Goal: Information Seeking & Learning: Learn about a topic

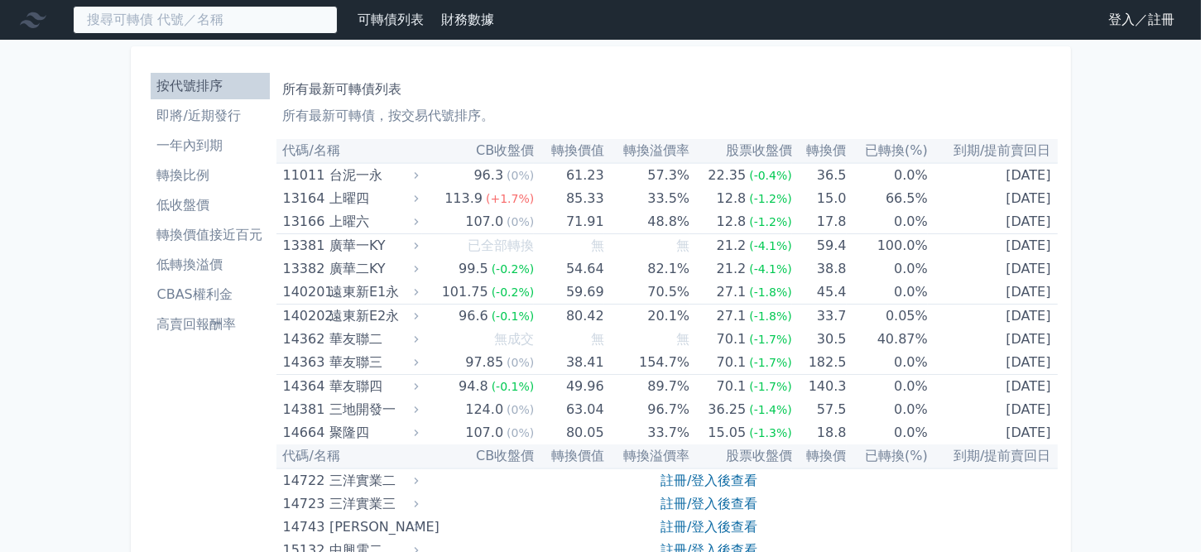
click at [109, 11] on input at bounding box center [205, 20] width 265 height 28
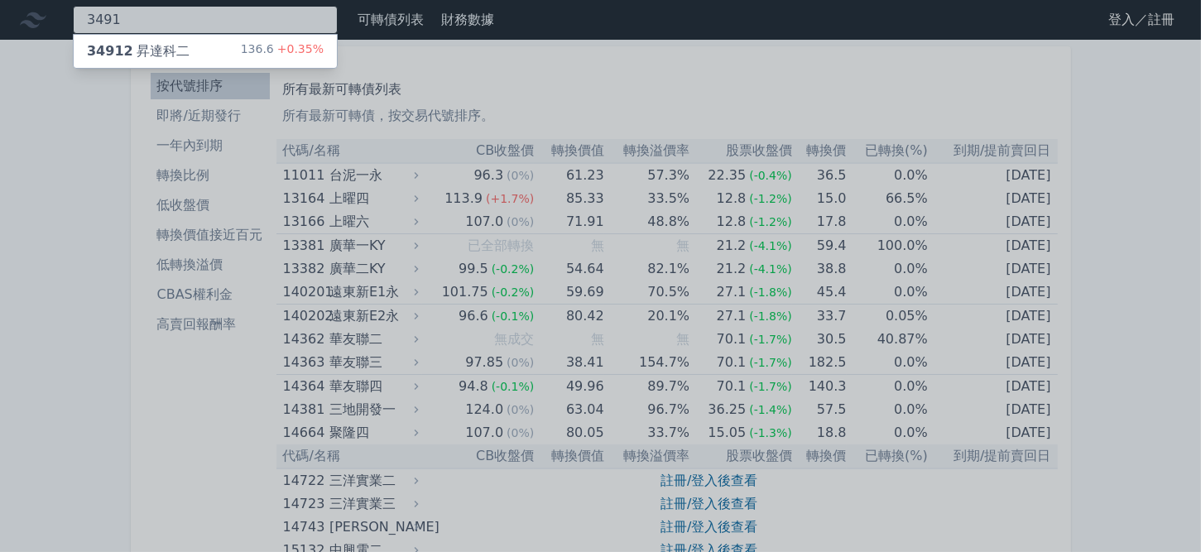
type input "3491"
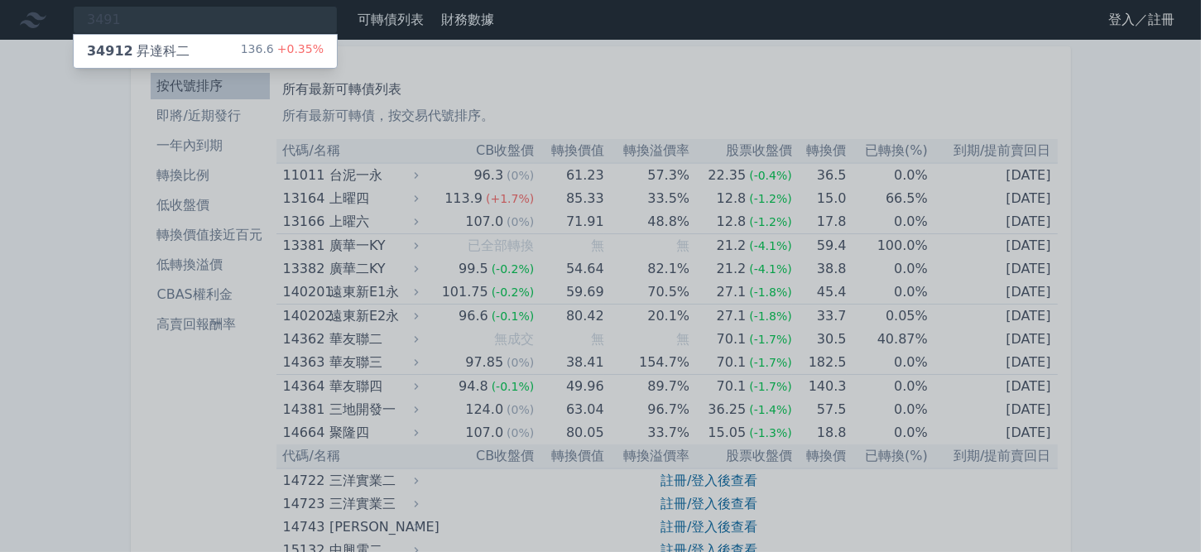
click at [256, 41] on div "136.6 +0.35%" at bounding box center [282, 51] width 83 height 20
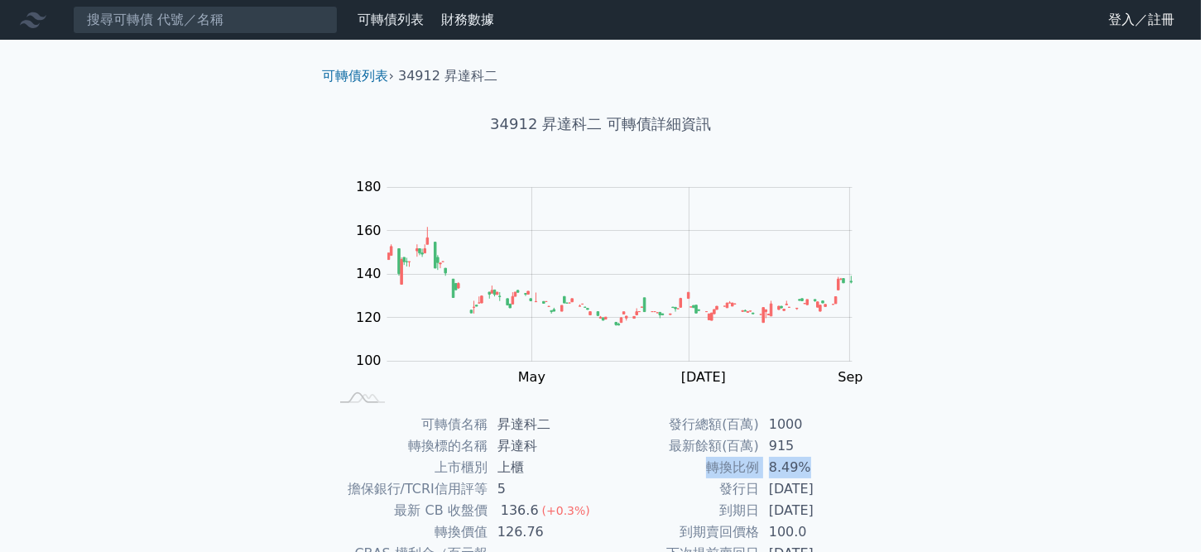
drag, startPoint x: 703, startPoint y: 468, endPoint x: 825, endPoint y: 477, distance: 121.9
click at [825, 477] on tr "轉換比例 8.49%" at bounding box center [736, 468] width 271 height 22
copy tr "轉換比例 8.49%"
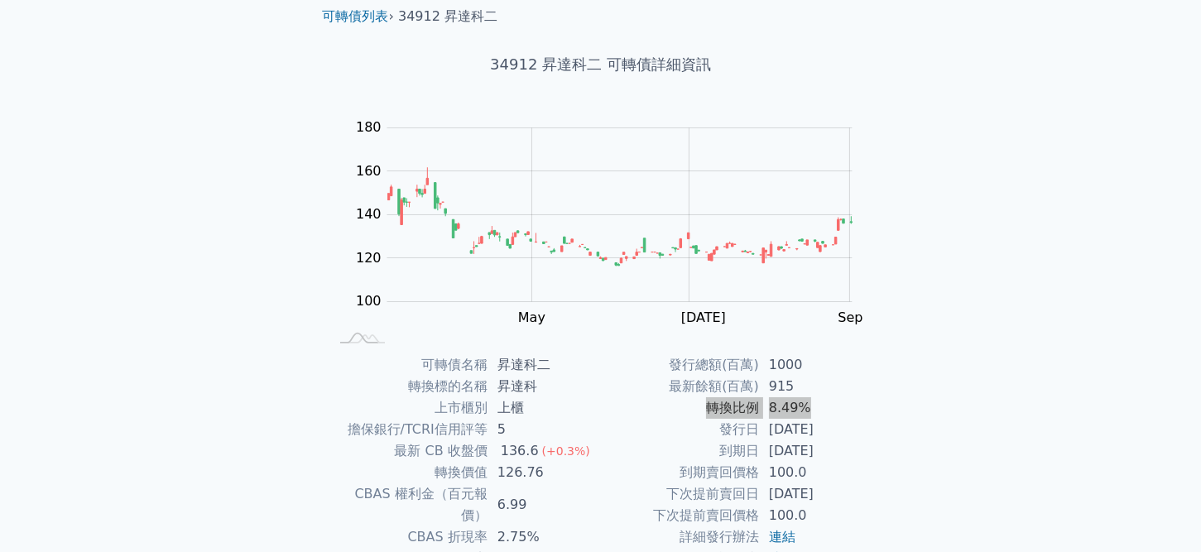
scroll to position [83, 0]
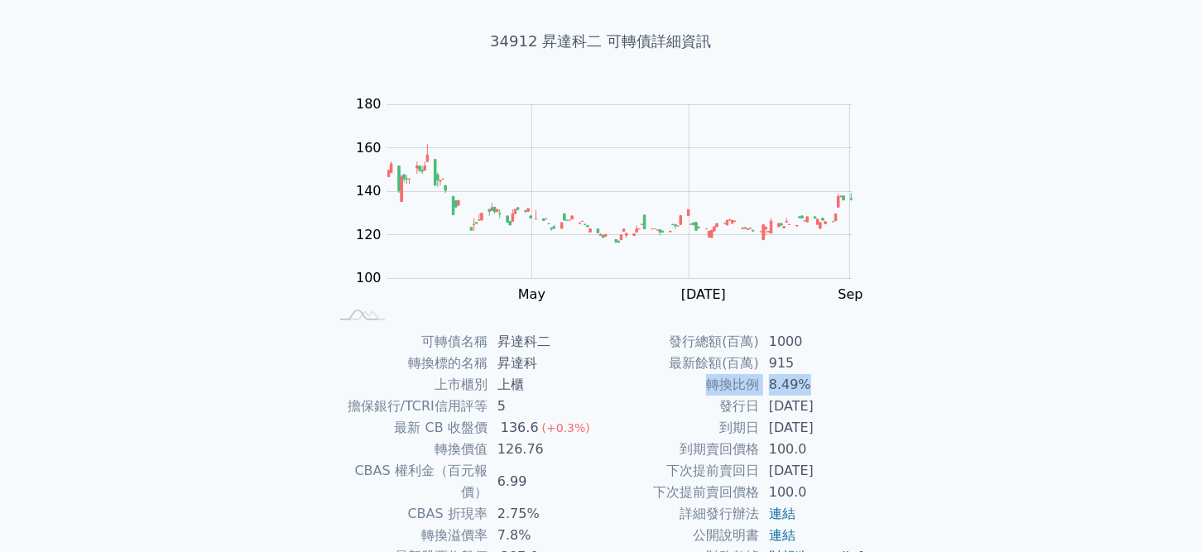
drag, startPoint x: 818, startPoint y: 425, endPoint x: 851, endPoint y: 430, distance: 33.6
click at [851, 430] on tbody "發行總額(百萬) 1000 最新餘額(百萬) 915 轉換比例 8.49% 發行日 [DATE] 到期日 [DATE] 到期賣回價格 100.0 下次提前賣回…" at bounding box center [736, 449] width 271 height 237
copy tbody "發行日 [DATE] 到期日 [DATE]"
click at [285, 284] on div "可轉債列表 › 34912 昇達科二 34912 昇達科二 可轉債詳細資訊 Zoom Out 110 90 100 110 120 200 140 180 1…" at bounding box center [601, 331] width 636 height 748
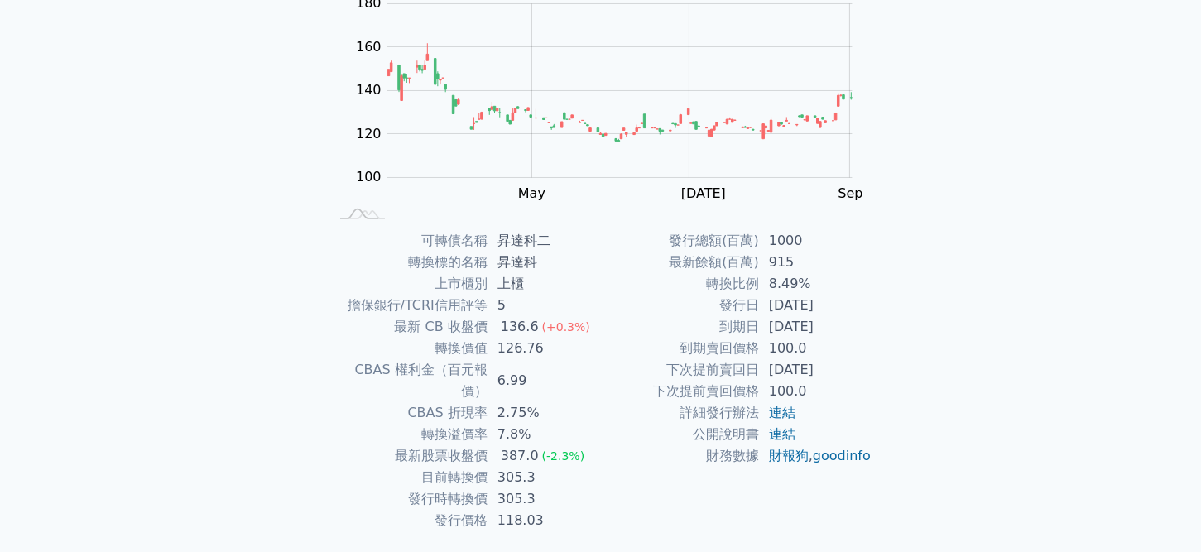
scroll to position [131, 0]
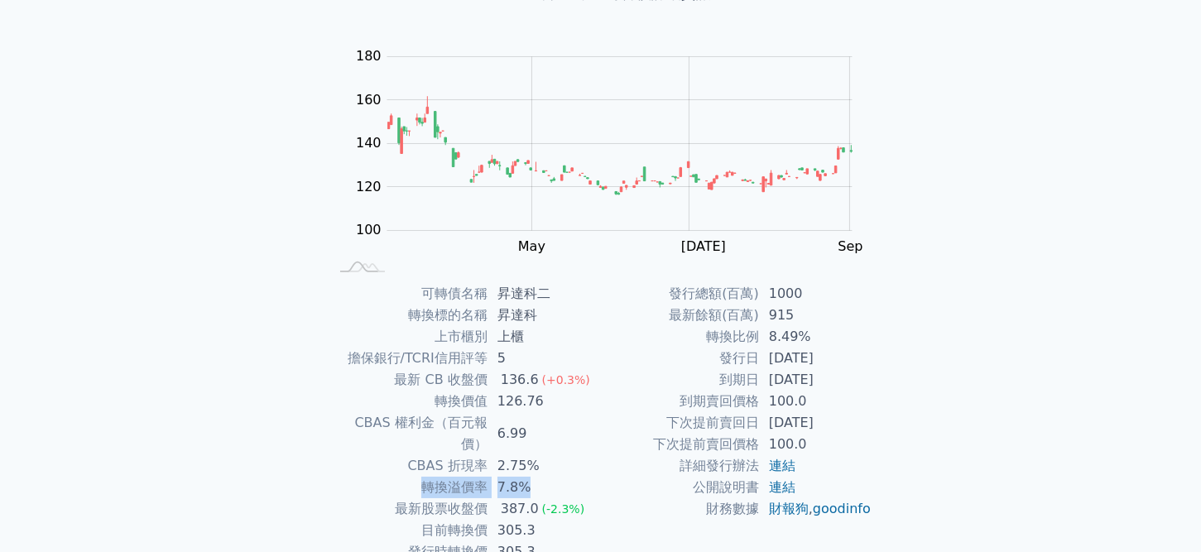
drag, startPoint x: 425, startPoint y: 468, endPoint x: 557, endPoint y: 463, distance: 132.5
click at [557, 477] on tr "轉換溢價率 7.8%" at bounding box center [464, 488] width 271 height 22
copy tr "轉換溢價率 7.8%"
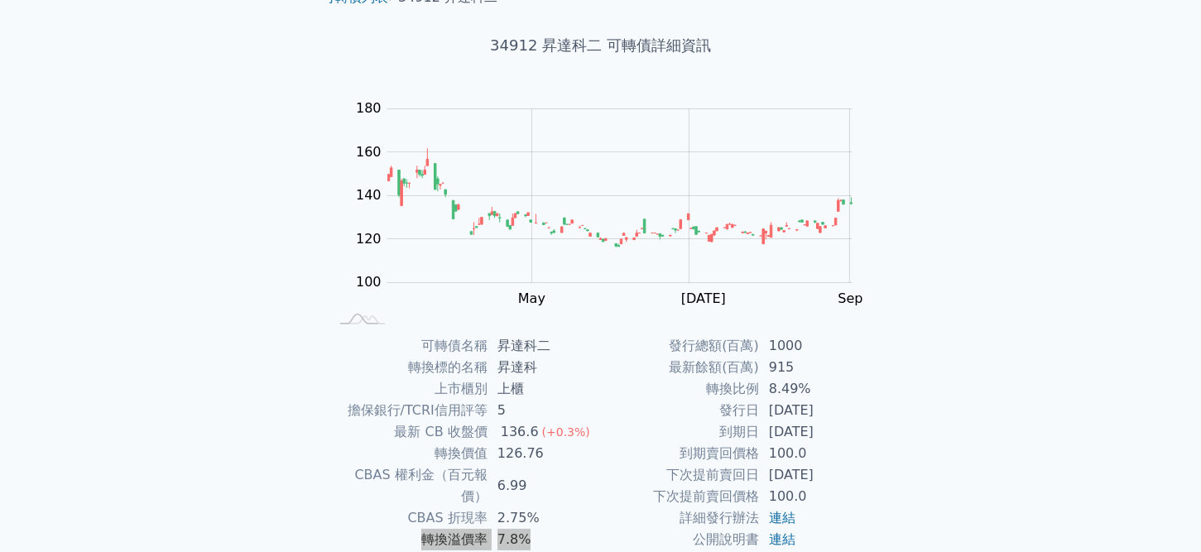
scroll to position [0, 0]
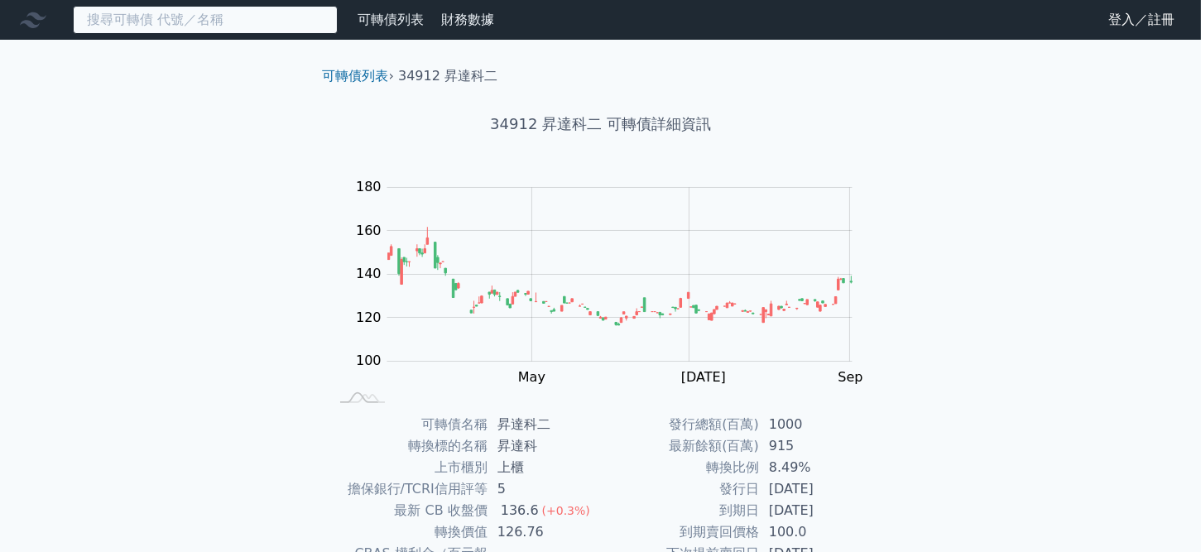
click at [130, 22] on input at bounding box center [205, 20] width 265 height 28
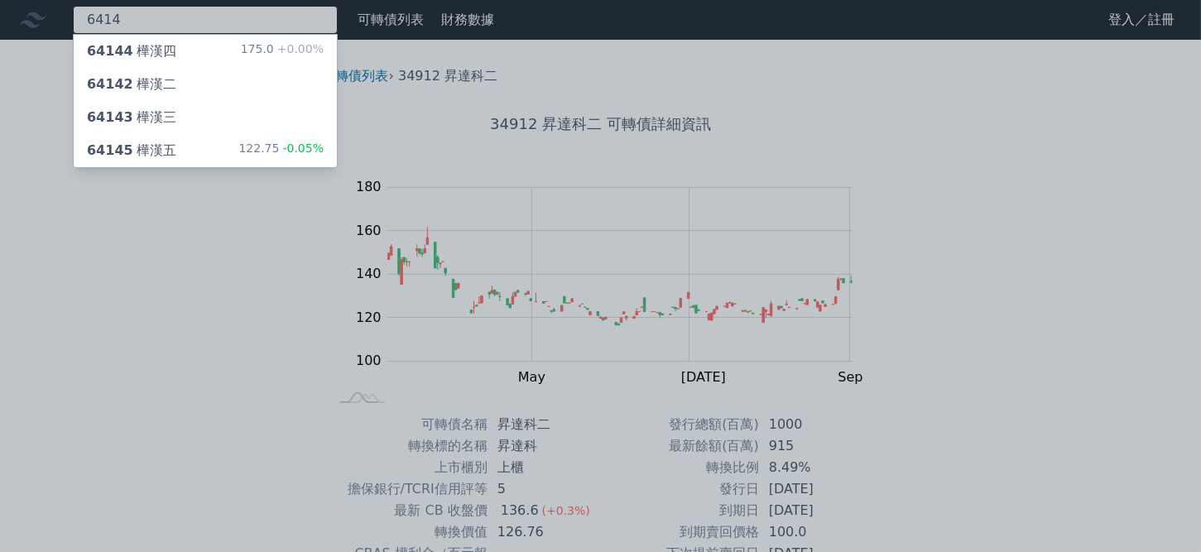
type input "6414"
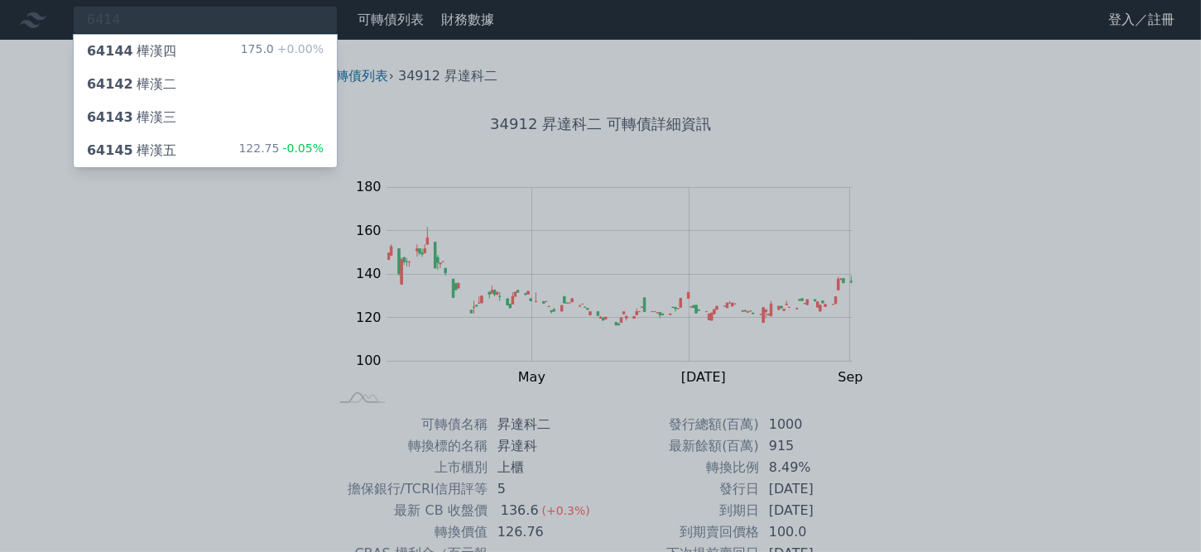
click at [166, 145] on div "64145 樺漢五" at bounding box center [131, 151] width 89 height 20
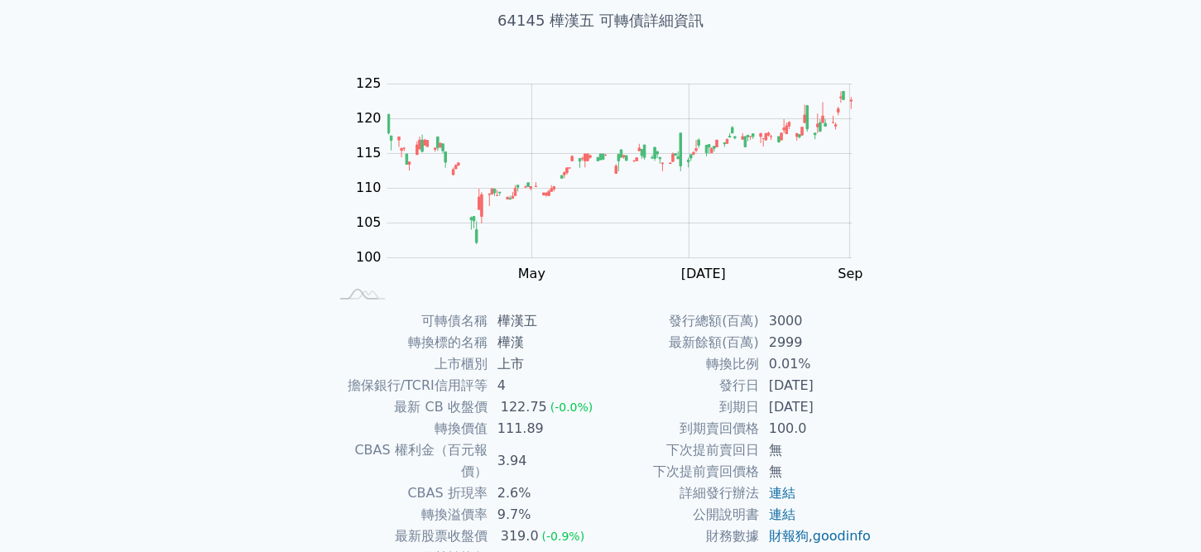
scroll to position [213, 0]
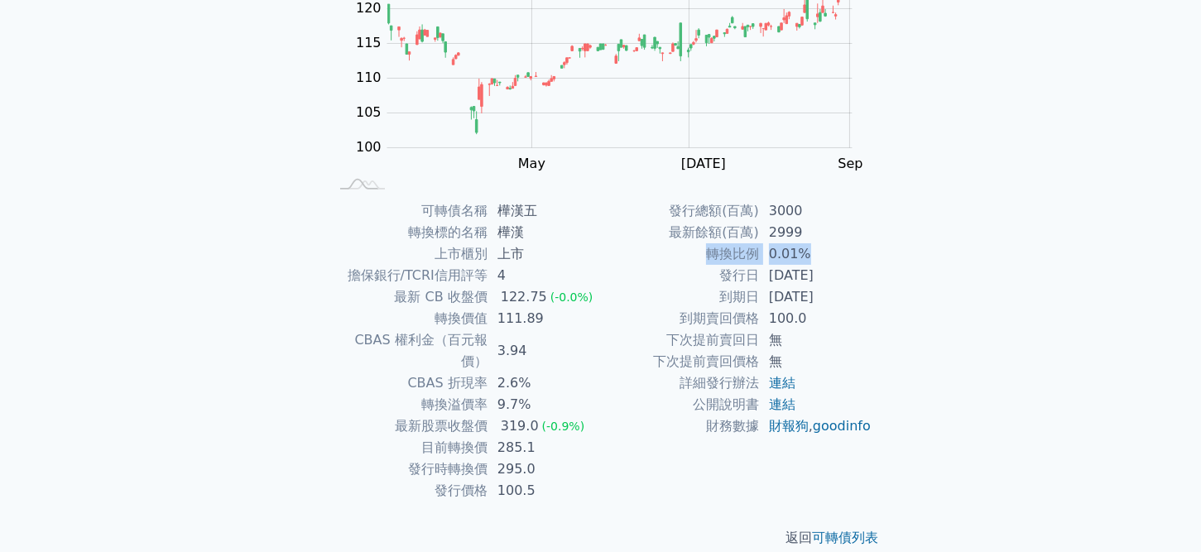
drag, startPoint x: 707, startPoint y: 253, endPoint x: 832, endPoint y: 252, distance: 125.8
click at [832, 252] on tr "轉換比例 0.01%" at bounding box center [736, 254] width 271 height 22
copy tr "轉換比例 0.01%"
drag, startPoint x: 573, startPoint y: 385, endPoint x: 584, endPoint y: 383, distance: 11.7
click at [584, 394] on tr "轉換溢價率 9.7%" at bounding box center [464, 405] width 271 height 22
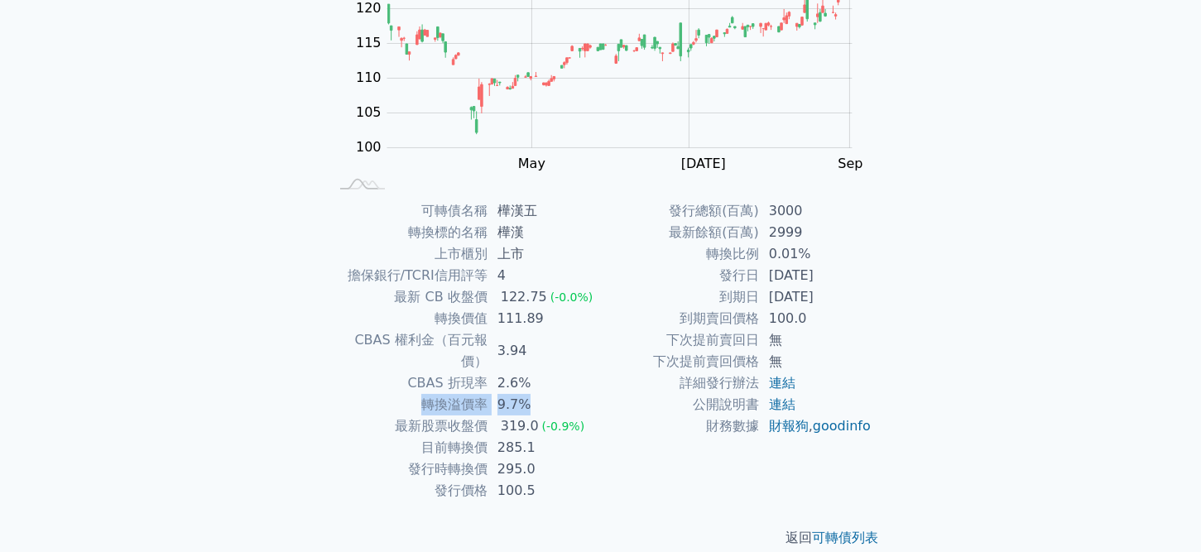
copy tr "轉換溢價率 9.7%"
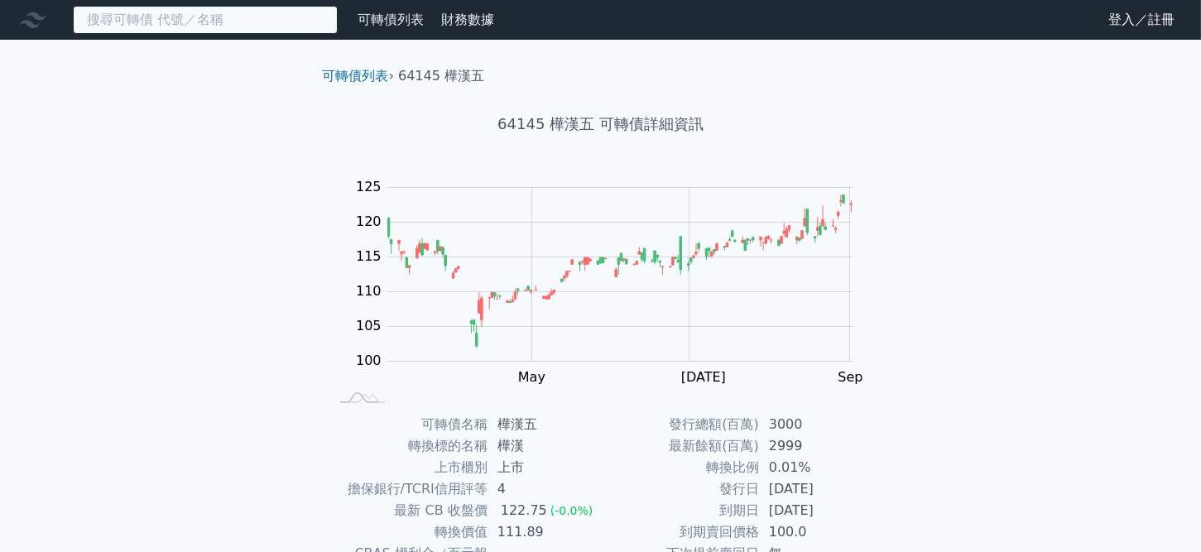
click at [190, 33] on nav "可轉債列表 財務數據 可轉債列表 財務數據 登入／註冊 登入／註冊" at bounding box center [600, 20] width 1201 height 40
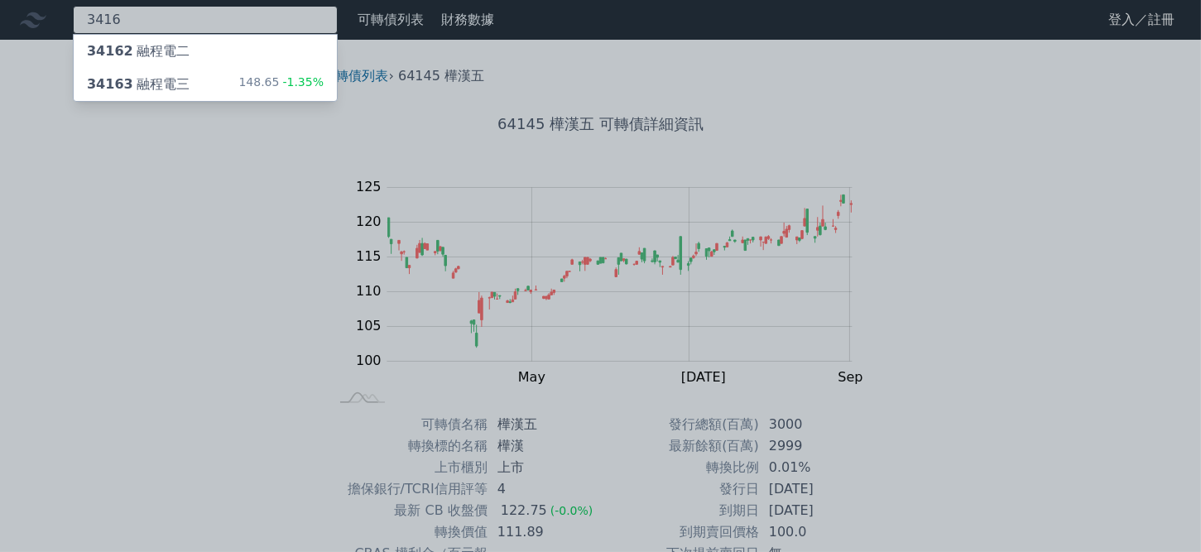
type input "3416"
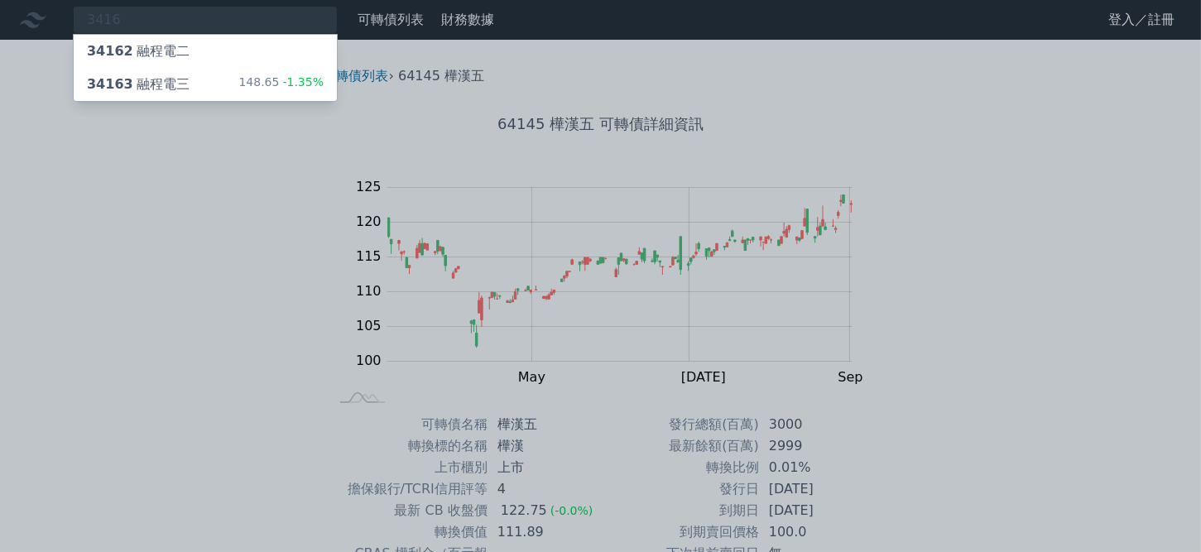
click at [205, 87] on div "34163 融程電三 148.65 -1.35%" at bounding box center [205, 84] width 263 height 33
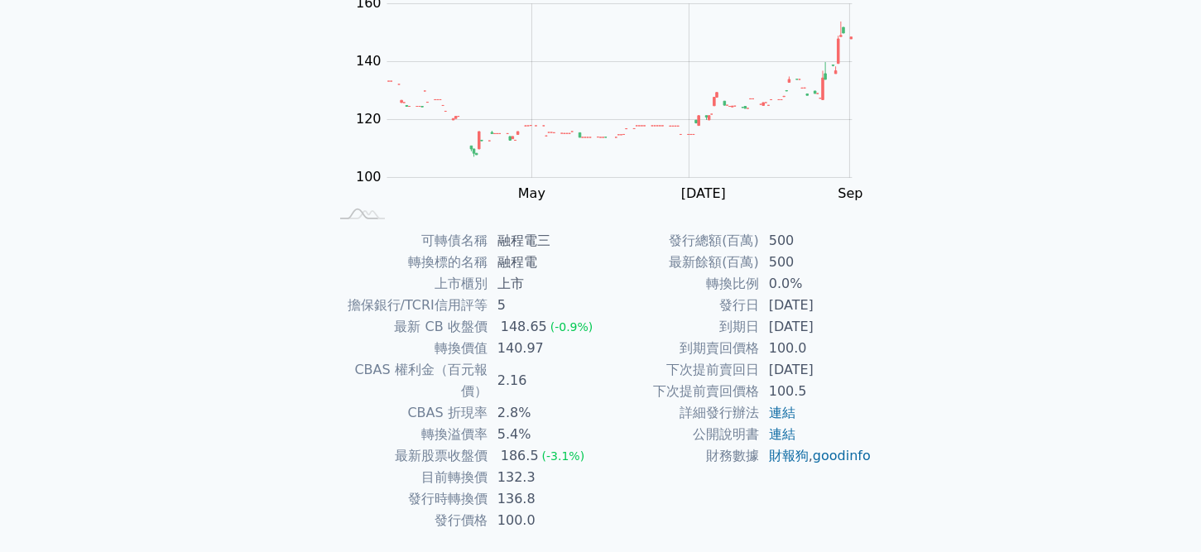
scroll to position [213, 0]
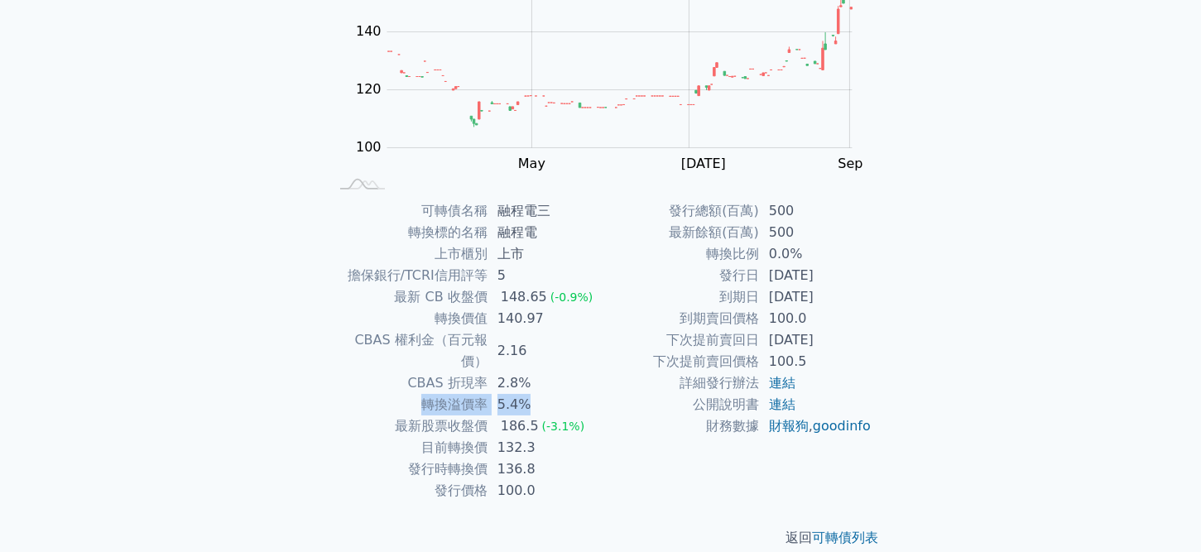
drag, startPoint x: 426, startPoint y: 385, endPoint x: 560, endPoint y: 377, distance: 134.3
click at [560, 394] on tr "轉換溢價率 5.4%" at bounding box center [464, 405] width 271 height 22
copy tr "轉換溢價率 5.4%"
drag, startPoint x: 692, startPoint y: 258, endPoint x: 838, endPoint y: 261, distance: 146.5
click at [838, 261] on tr "轉換比例 0.0%" at bounding box center [736, 254] width 271 height 22
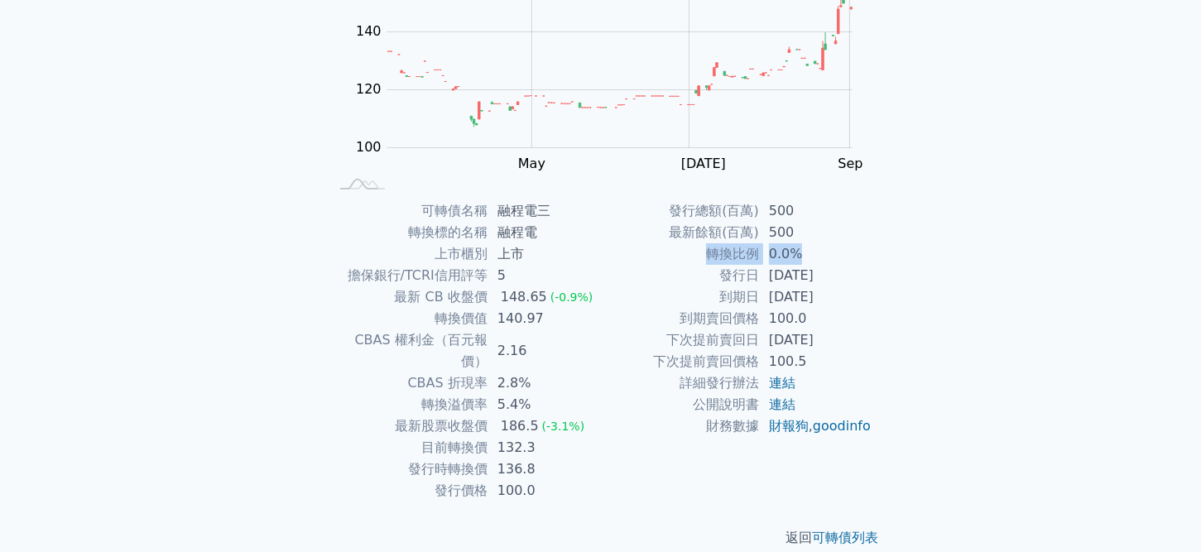
copy tr "轉換比例 0.0%"
click at [715, 276] on td "發行日" at bounding box center [680, 276] width 158 height 22
drag, startPoint x: 719, startPoint y: 278, endPoint x: 886, endPoint y: 291, distance: 167.7
click at [886, 291] on div "可轉債名稱 融程電三 轉換標的名稱 融程電 上市櫃別 上市 擔保銀行/TCRI信用評等 5 最新 CB 收盤價 148.65 (-0.9%) 轉換價值 140…" at bounding box center [600, 350] width 583 height 301
click at [884, 292] on div "可轉債名稱 融程電三 轉換標的名稱 融程電 上市櫃別 上市 擔保銀行/TCRI信用評等 5 最新 CB 收盤價 148.65 (-0.9%) 轉換價值 140…" at bounding box center [600, 350] width 583 height 301
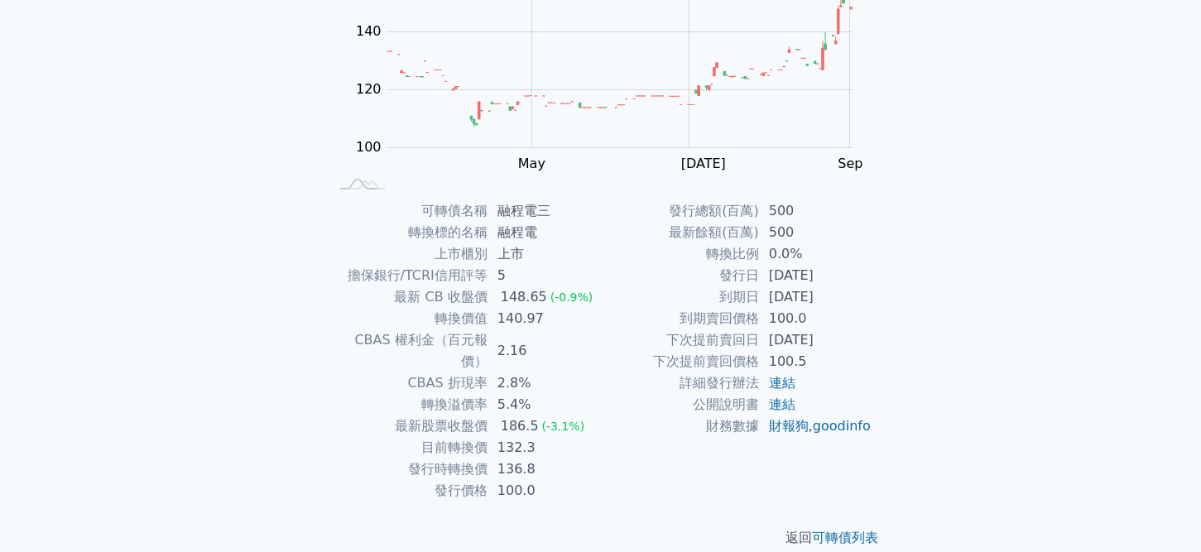
drag, startPoint x: 866, startPoint y: 290, endPoint x: 713, endPoint y: 270, distance: 154.5
click at [713, 270] on tbody "發行總額(百萬) 500 最新餘額(百萬) 500 轉換比例 0.0% 發行日 [DATE] 到期日 [DATE] 到期賣回價格 100.0 下次提前賣回日 …" at bounding box center [736, 318] width 271 height 237
click at [706, 271] on td "發行日" at bounding box center [680, 276] width 158 height 22
drag, startPoint x: 728, startPoint y: 276, endPoint x: 869, endPoint y: 343, distance: 155.8
click at [869, 343] on tbody "發行總額(百萬) 500 最新餘額(百萬) 500 轉換比例 0.0% 發行日 [DATE] 到期日 [DATE] 到期賣回價格 100.0 下次提前賣回日 …" at bounding box center [736, 318] width 271 height 237
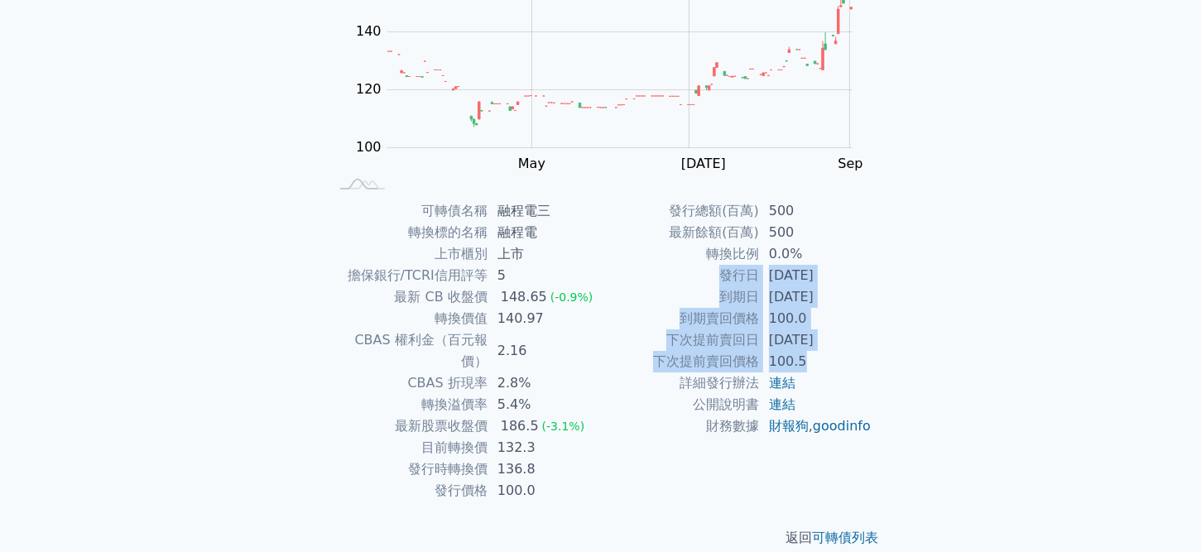
drag, startPoint x: 732, startPoint y: 280, endPoint x: 853, endPoint y: 361, distance: 146.2
click at [853, 361] on tbody "發行總額(百萬) 500 最新餘額(百萬) 500 轉換比例 0.0% 發行日 [DATE] 到期日 [DATE] 到期賣回價格 100.0 下次提前賣回日 …" at bounding box center [736, 318] width 271 height 237
copy tbody "發行日 [DATE] 到期日 [DATE] 到期賣回價格 100.0 下次提前賣回日 [DATE] 下次提前賣回價格 100.5"
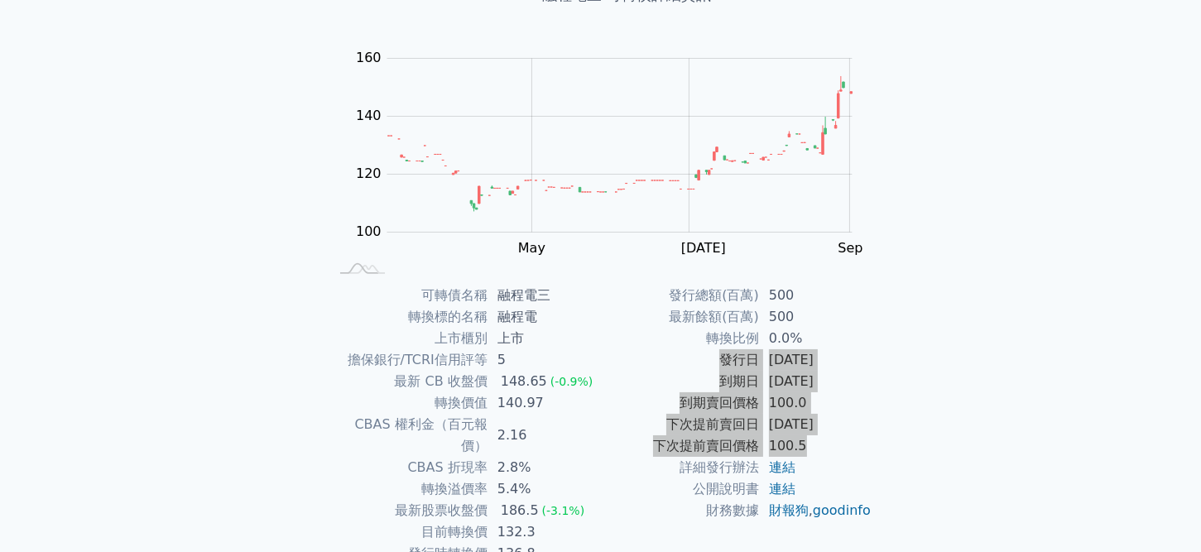
scroll to position [0, 0]
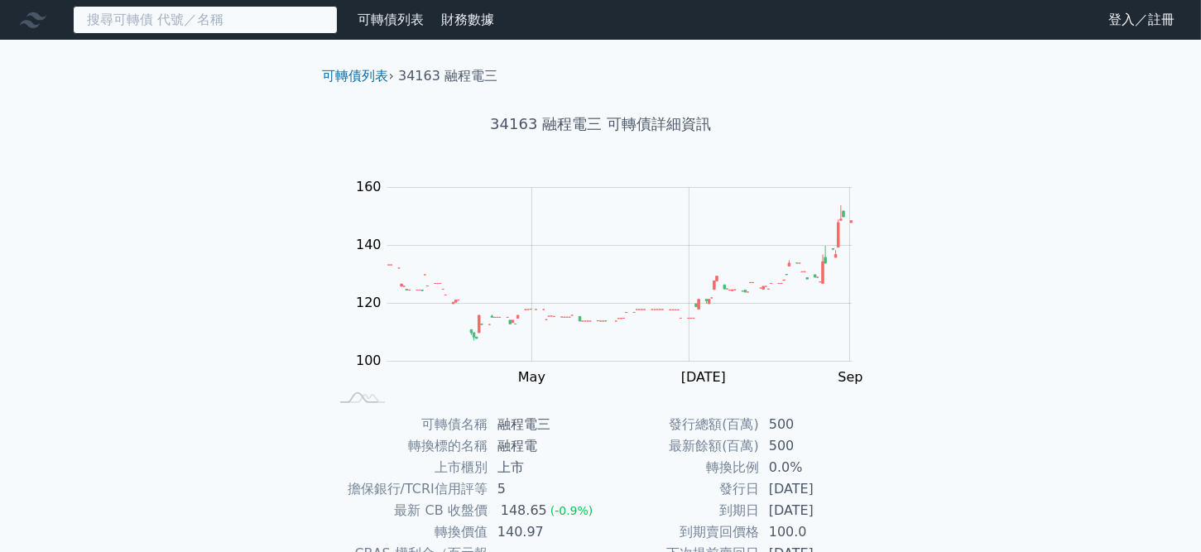
click at [144, 33] on input at bounding box center [205, 20] width 265 height 28
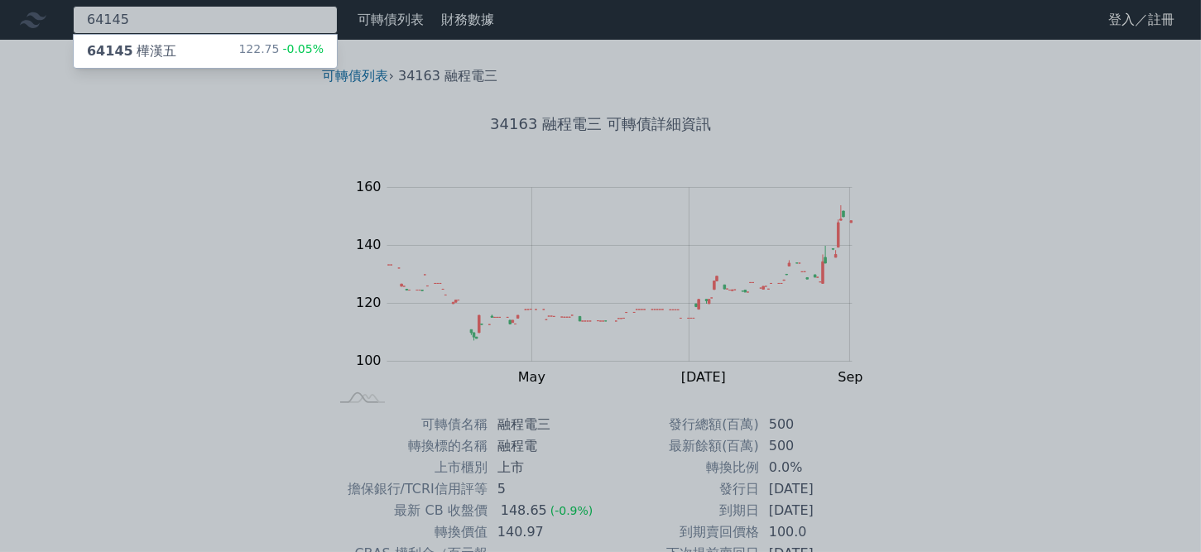
type input "64145"
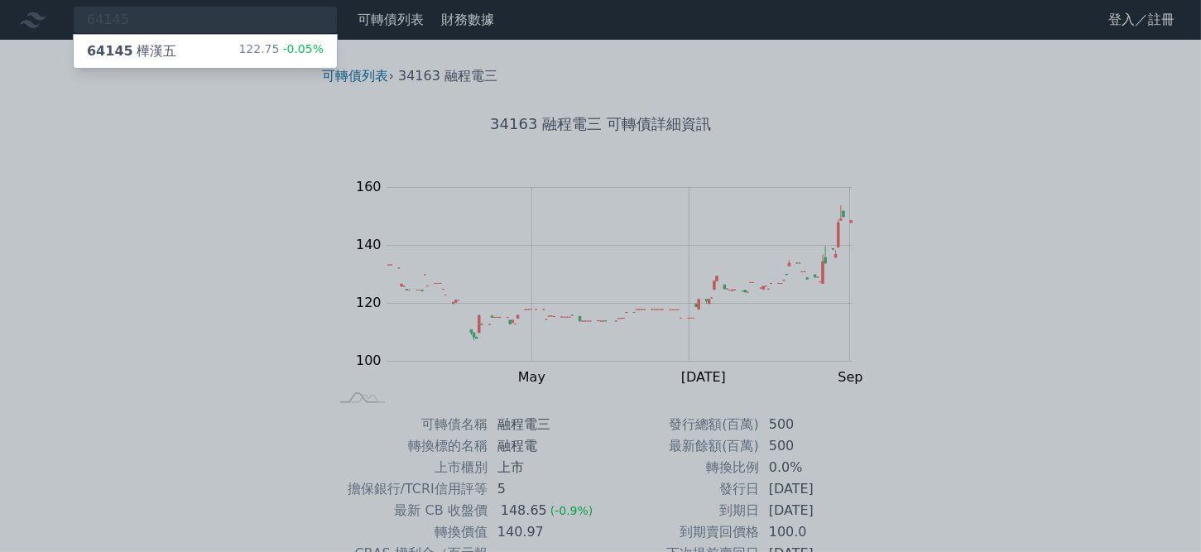
click at [146, 55] on div "64145 樺漢五" at bounding box center [131, 51] width 89 height 20
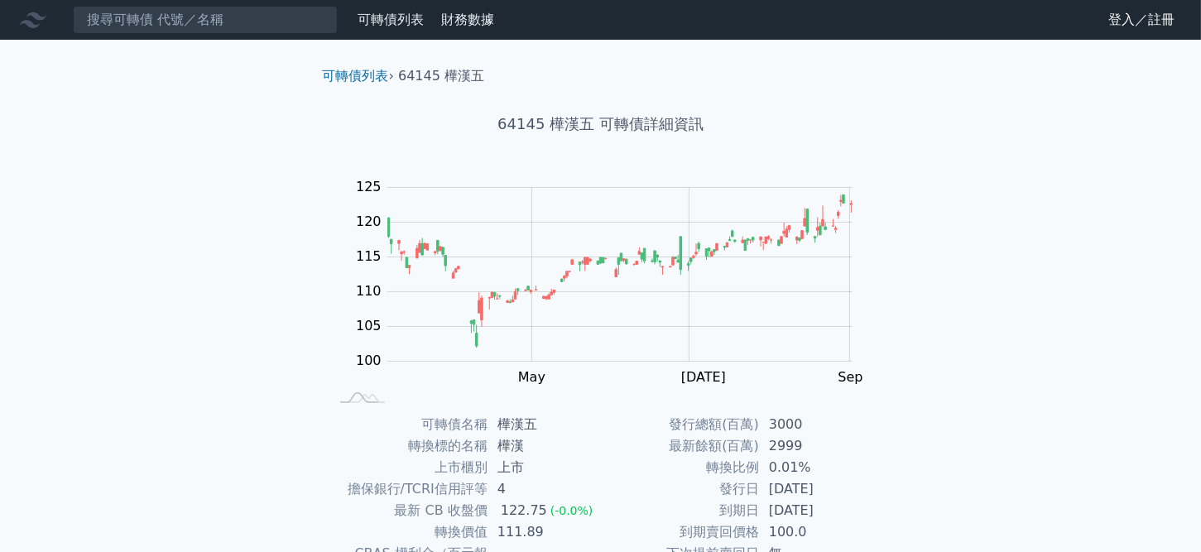
scroll to position [166, 0]
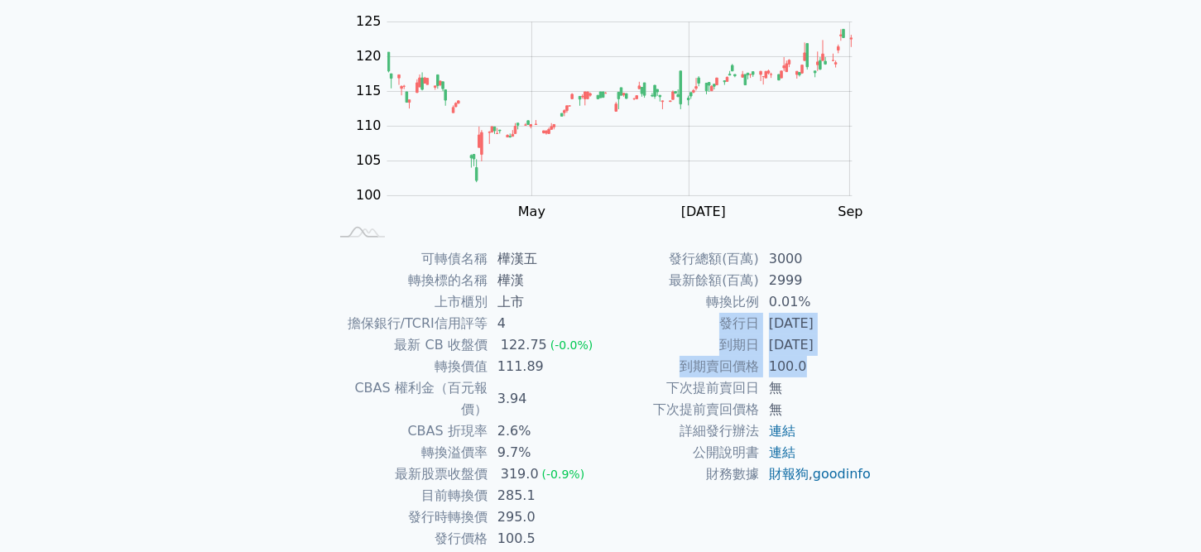
drag, startPoint x: 721, startPoint y: 320, endPoint x: 813, endPoint y: 377, distance: 108.4
click at [813, 377] on tbody "發行總額(百萬) 3000 最新餘額(百萬) 2999 轉換比例 0.01% 發行日 [DATE] 到期日 [DATE] 到期賣回價格 100.0 下次提前賣…" at bounding box center [736, 366] width 271 height 237
copy tbody "發行日 [DATE] 到期日 [DATE] 到期賣回價格 100.0"
